Goal: Information Seeking & Learning: Understand process/instructions

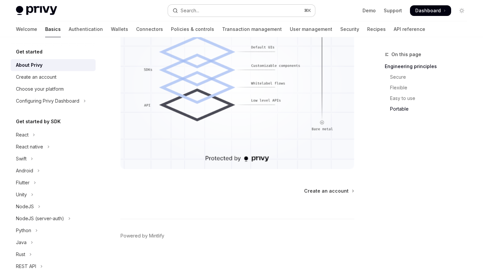
scroll to position [4, 0]
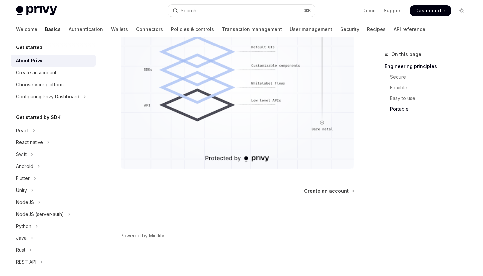
type textarea "*"
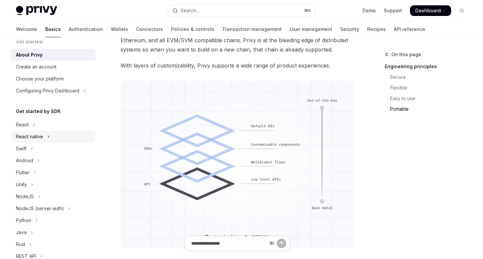
scroll to position [0, 0]
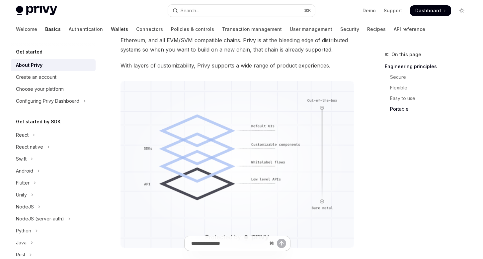
click at [111, 35] on link "Wallets" at bounding box center [119, 29] width 17 height 16
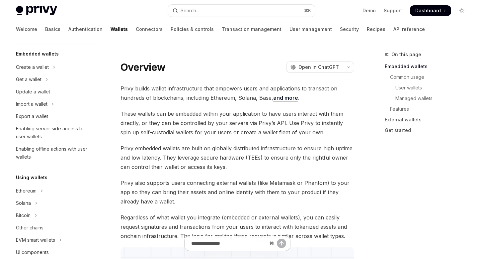
scroll to position [4, 0]
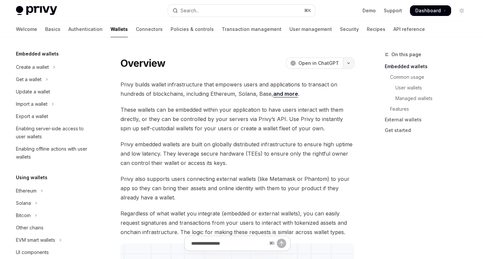
click at [352, 62] on icon "button" at bounding box center [349, 63] width 8 height 3
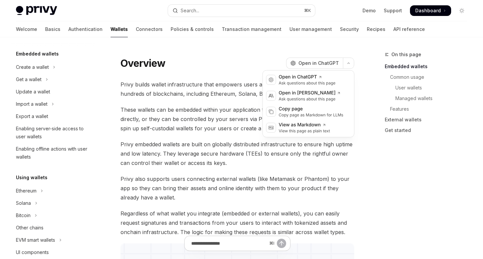
click at [193, 92] on span "Privy builds wallet infrastructure that empowers users and applications to tran…" at bounding box center [238, 89] width 234 height 19
click at [345, 60] on button "button" at bounding box center [348, 62] width 11 height 11
click at [201, 121] on span "These wallets can be embedded within your application to have users interact wi…" at bounding box center [238, 119] width 234 height 28
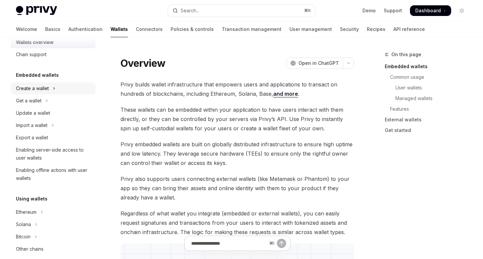
scroll to position [0, 0]
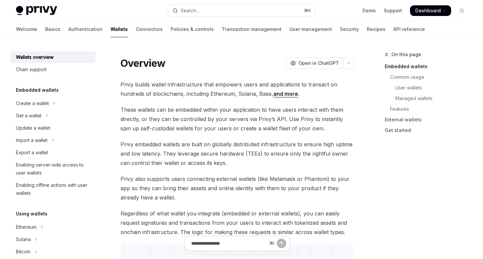
click at [223, 86] on span "Privy builds wallet infrastructure that empowers users and applications to tran…" at bounding box center [238, 89] width 234 height 19
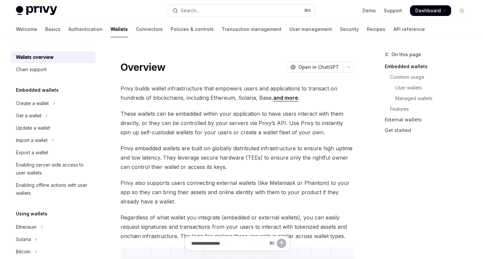
click at [25, 14] on img at bounding box center [36, 10] width 41 height 9
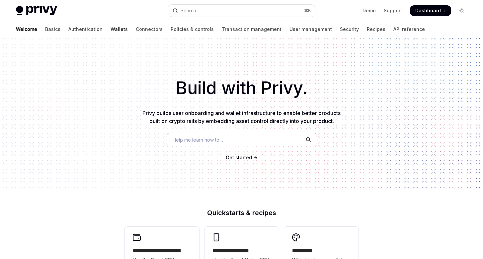
click at [111, 28] on link "Wallets" at bounding box center [119, 29] width 17 height 16
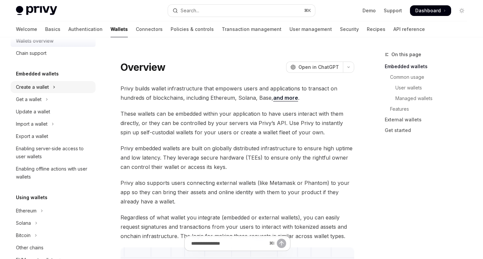
scroll to position [18, 0]
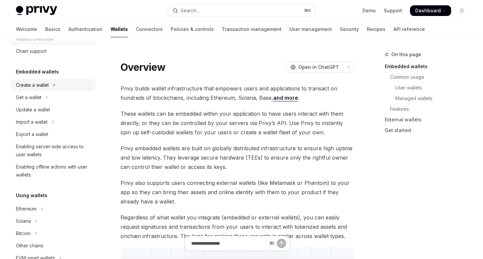
click at [57, 81] on button "Create a wallet" at bounding box center [53, 85] width 85 height 12
type textarea "*"
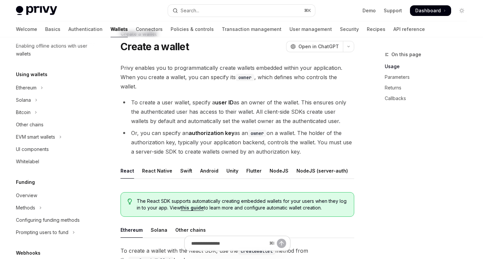
scroll to position [15, 0]
